Goal: Find specific page/section: Find specific page/section

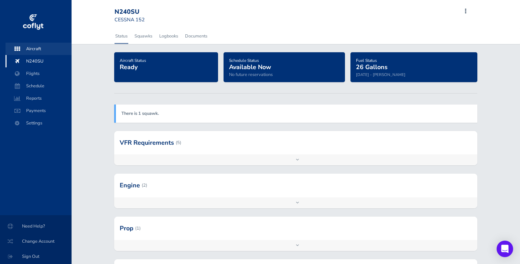
click at [43, 51] on span "Aircraft" at bounding box center [38, 49] width 52 height 12
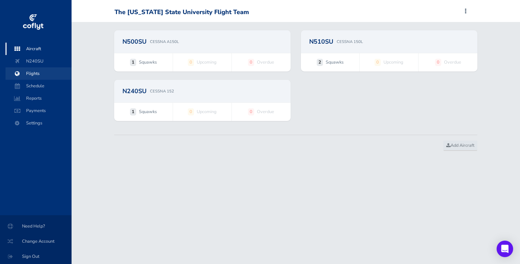
click at [39, 79] on span "Flights" at bounding box center [38, 73] width 52 height 12
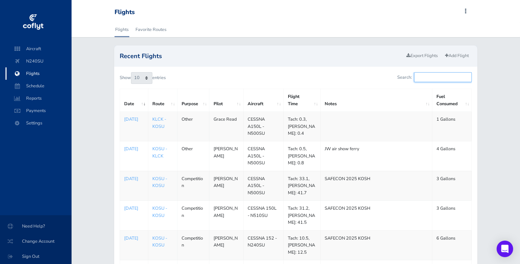
click at [431, 82] on input "Search:" at bounding box center [443, 77] width 58 height 10
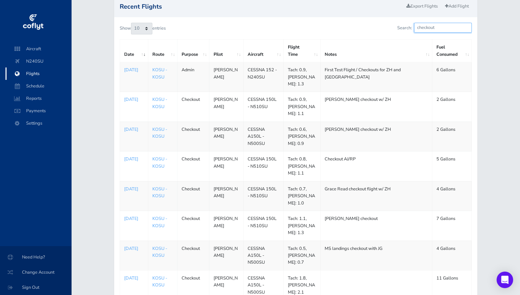
scroll to position [44, 0]
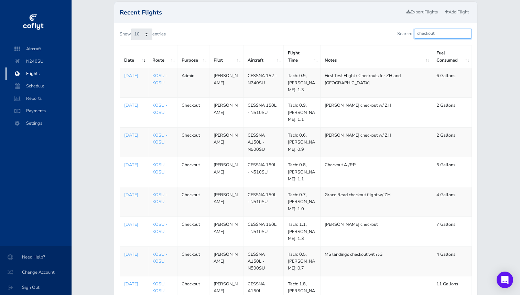
type input "checkout"
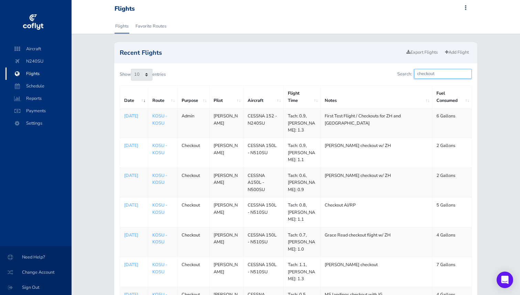
scroll to position [8, 0]
